Goal: Transaction & Acquisition: Purchase product/service

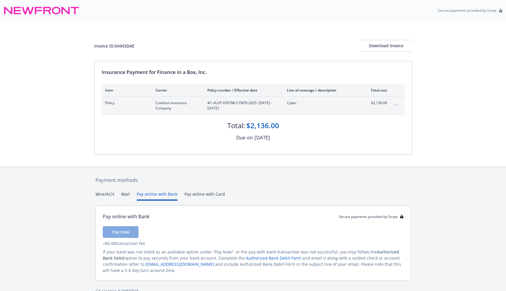
click at [154, 197] on button "Pay online with Bank" at bounding box center [157, 196] width 41 height 10
click at [123, 227] on button "Pay now" at bounding box center [121, 232] width 36 height 12
click at [123, 232] on span "Pay now" at bounding box center [120, 232] width 17 height 6
click at [123, 226] on button "Pay now" at bounding box center [121, 232] width 36 height 12
click at [158, 195] on button "Pay online with Bank" at bounding box center [157, 196] width 41 height 10
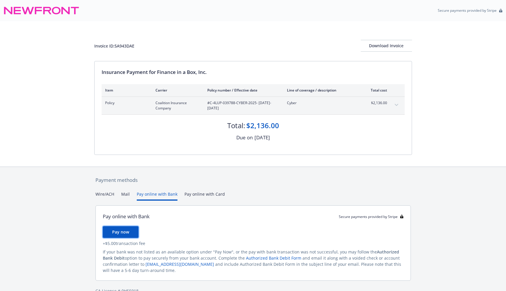
click at [128, 227] on button "Pay now" at bounding box center [121, 232] width 36 height 12
